Goal: Navigation & Orientation: Find specific page/section

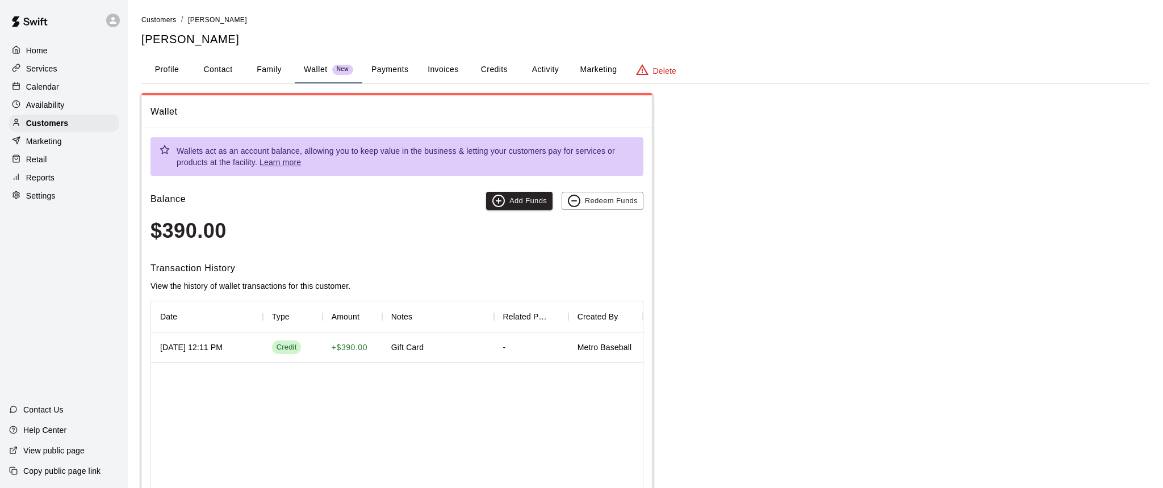
click at [37, 51] on p "Home" at bounding box center [37, 50] width 22 height 11
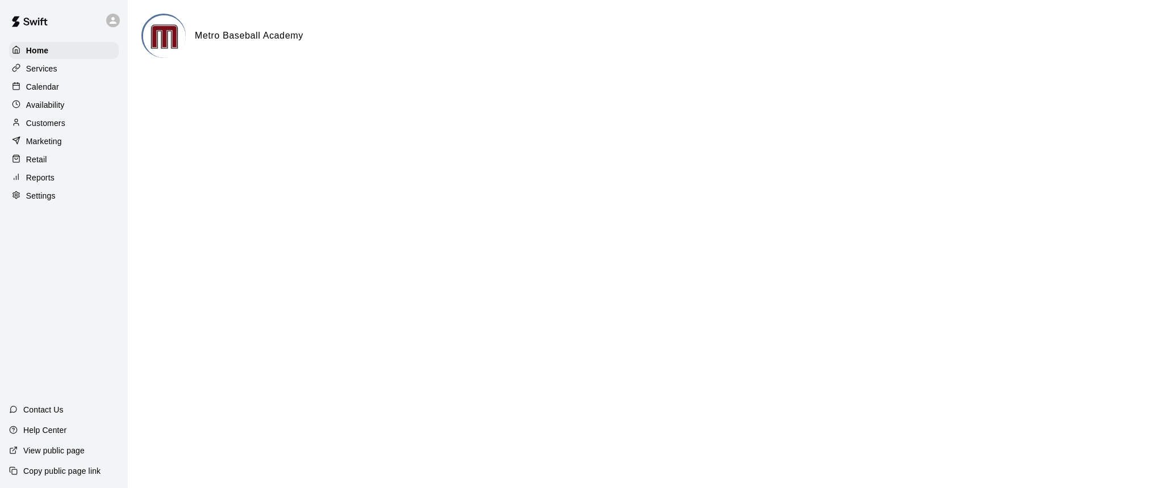
click at [40, 145] on p "Marketing" at bounding box center [44, 141] width 36 height 11
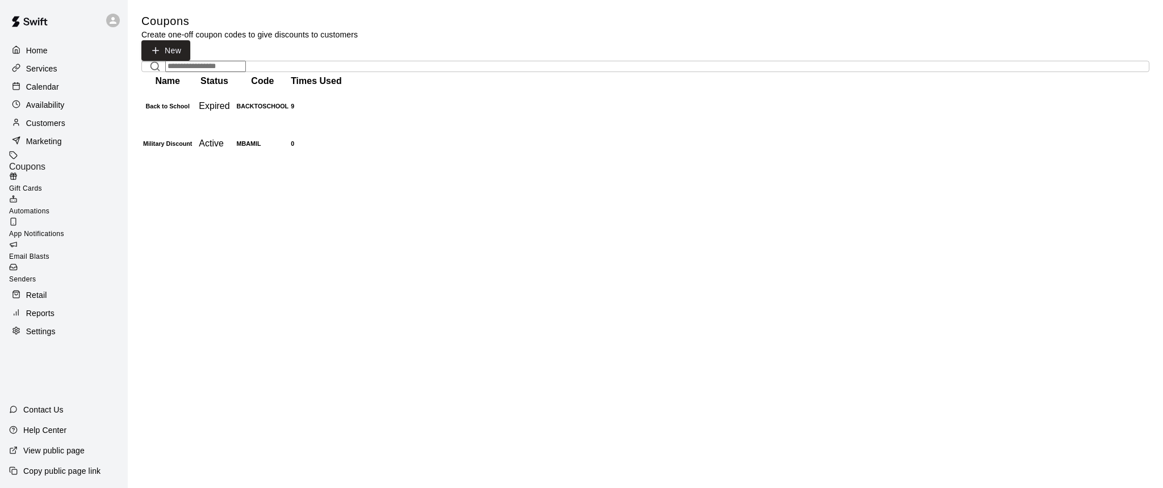
click at [42, 185] on span "Gift Cards" at bounding box center [25, 189] width 33 height 8
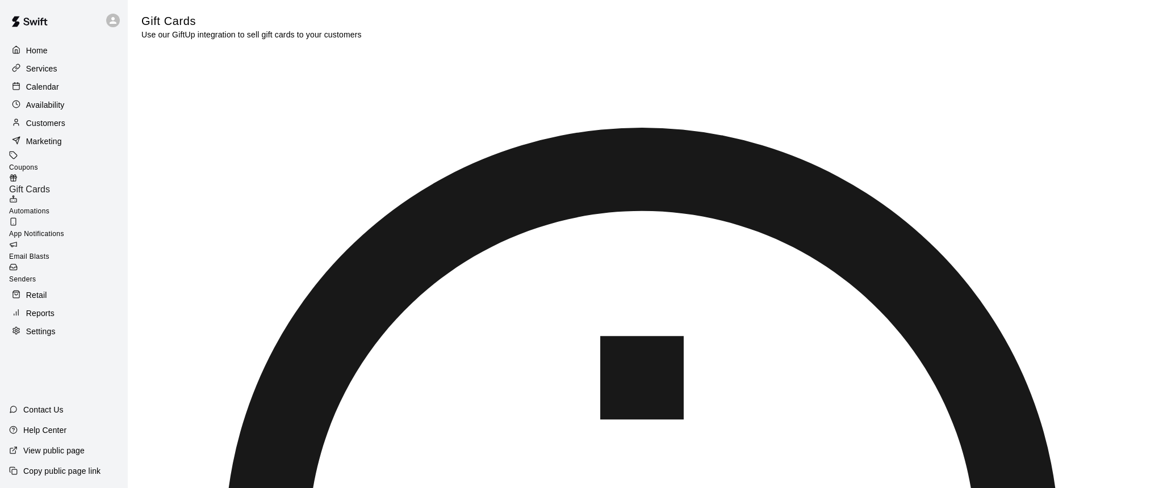
click at [43, 89] on p "Calendar" at bounding box center [42, 86] width 33 height 11
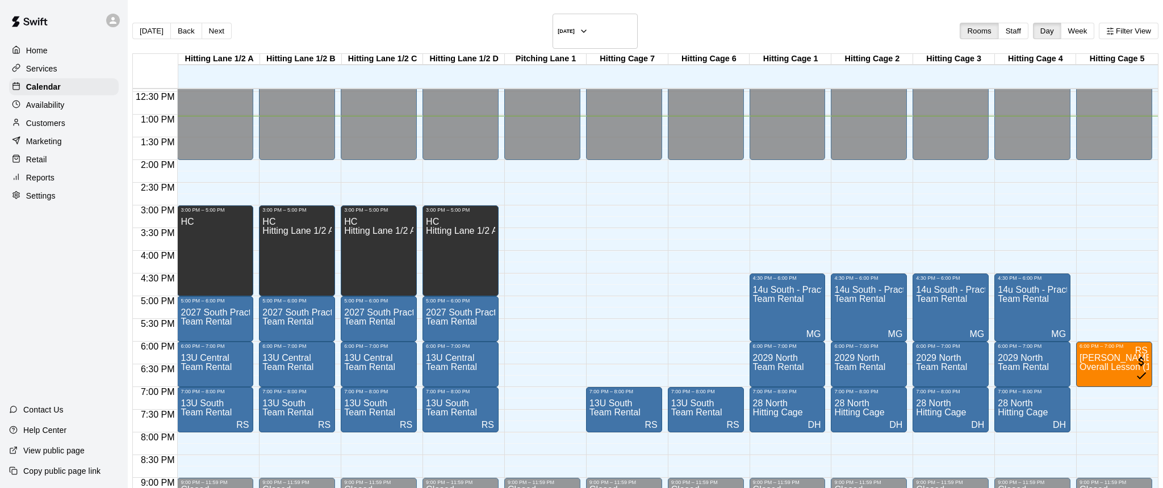
scroll to position [563, 0]
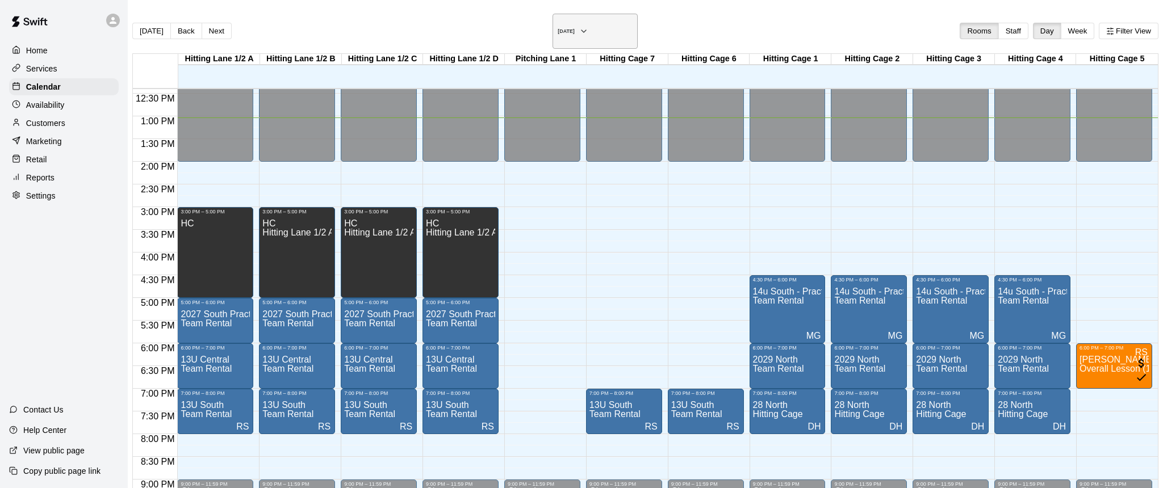
click at [588, 26] on icon "button" at bounding box center [583, 31] width 9 height 14
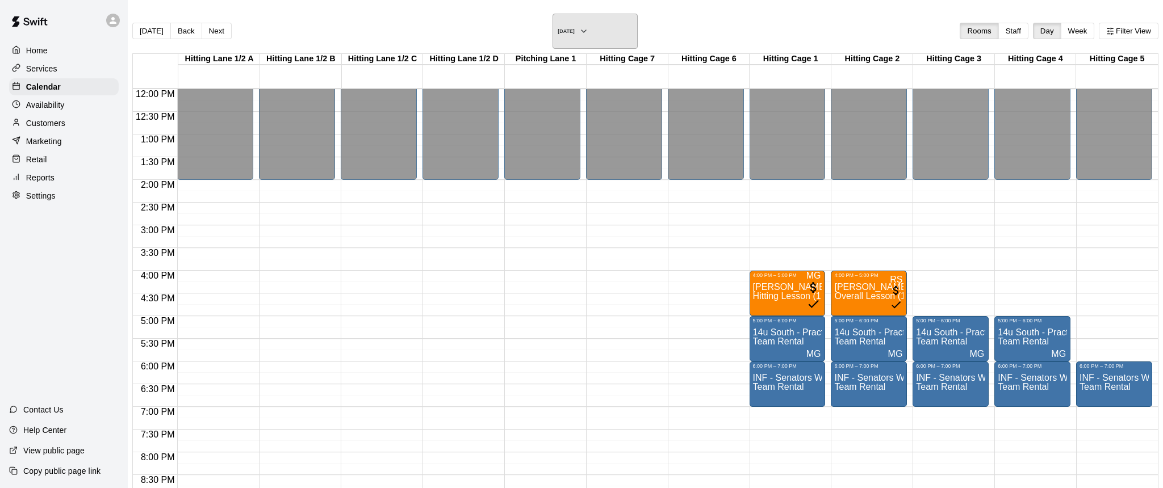
scroll to position [0, 35]
